Goal: Task Accomplishment & Management: Complete application form

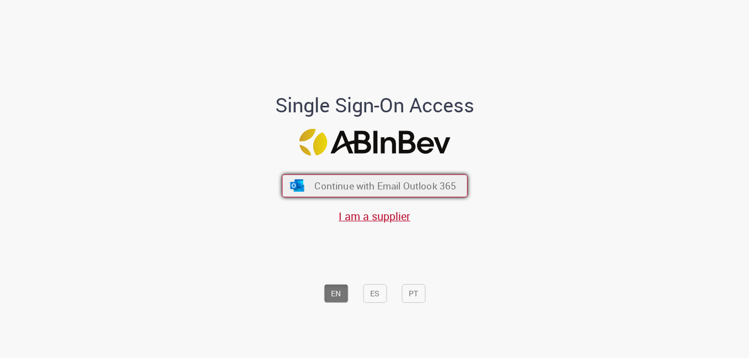
click at [355, 192] on span "Continue with Email Outlook 365" at bounding box center [385, 186] width 142 height 13
click at [423, 187] on span "Continue with Email Outlook 365" at bounding box center [385, 186] width 142 height 13
